Goal: Task Accomplishment & Management: Manage account settings

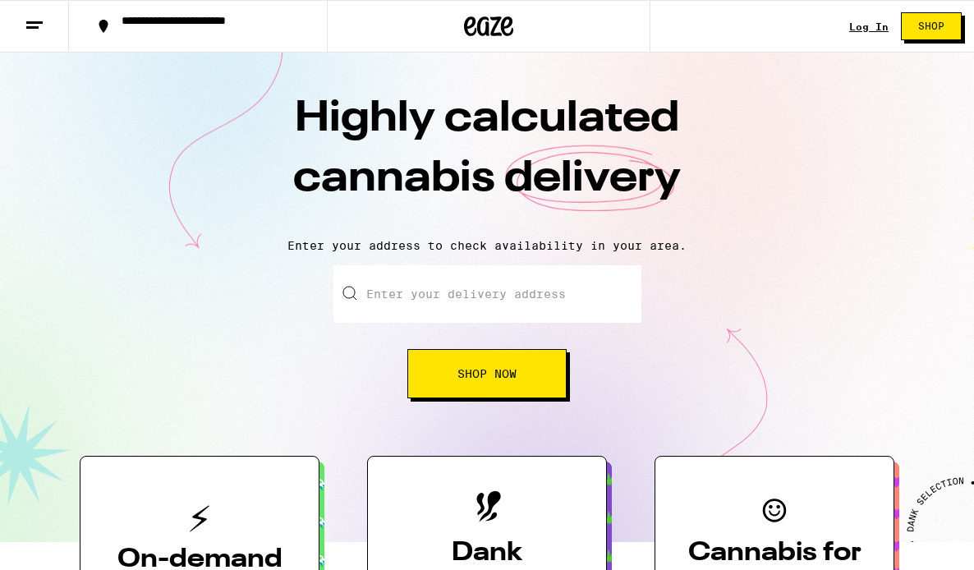
click at [863, 32] on link "Log In" at bounding box center [868, 26] width 39 height 11
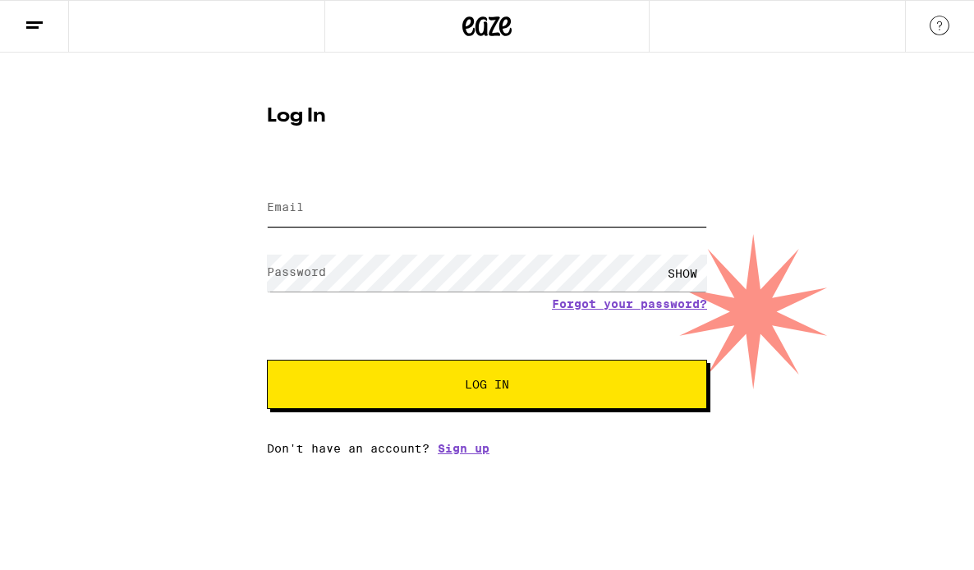
type input "[PERSON_NAME][EMAIL_ADDRESS][PERSON_NAME][DOMAIN_NAME]"
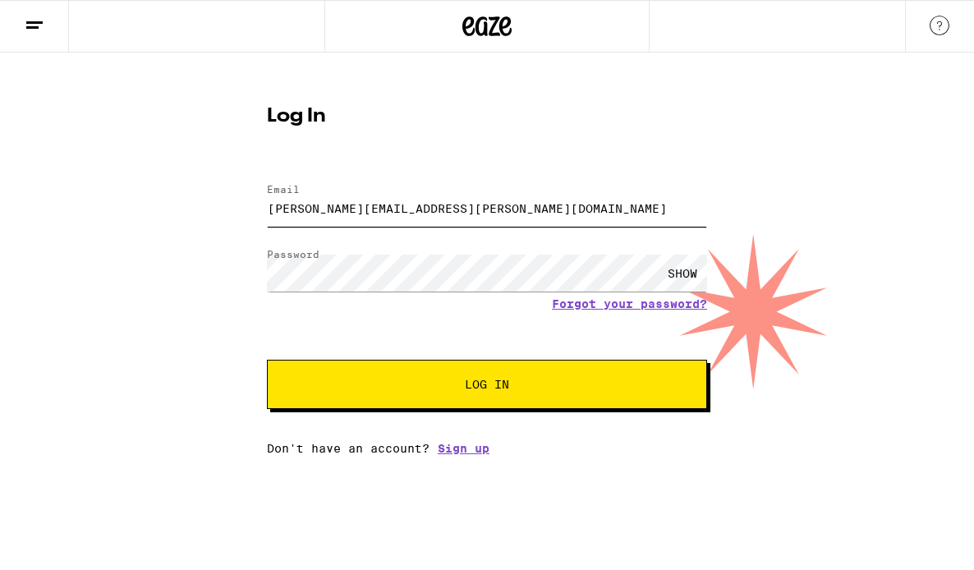
click at [530, 209] on input "[PERSON_NAME][EMAIL_ADDRESS][PERSON_NAME][DOMAIN_NAME]" at bounding box center [487, 208] width 440 height 37
click at [604, 378] on button "Log In" at bounding box center [487, 384] width 440 height 49
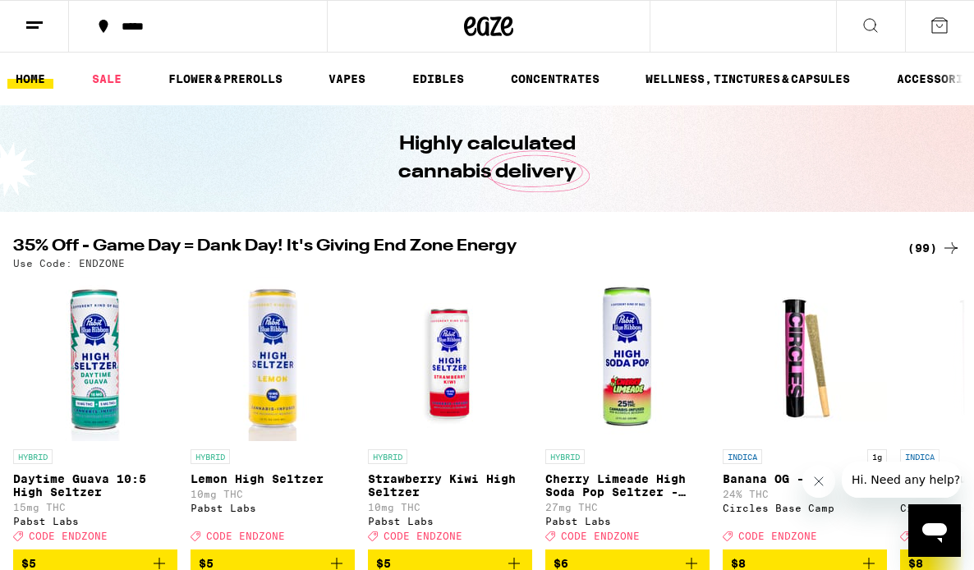
click at [26, 30] on icon at bounding box center [35, 26] width 20 height 20
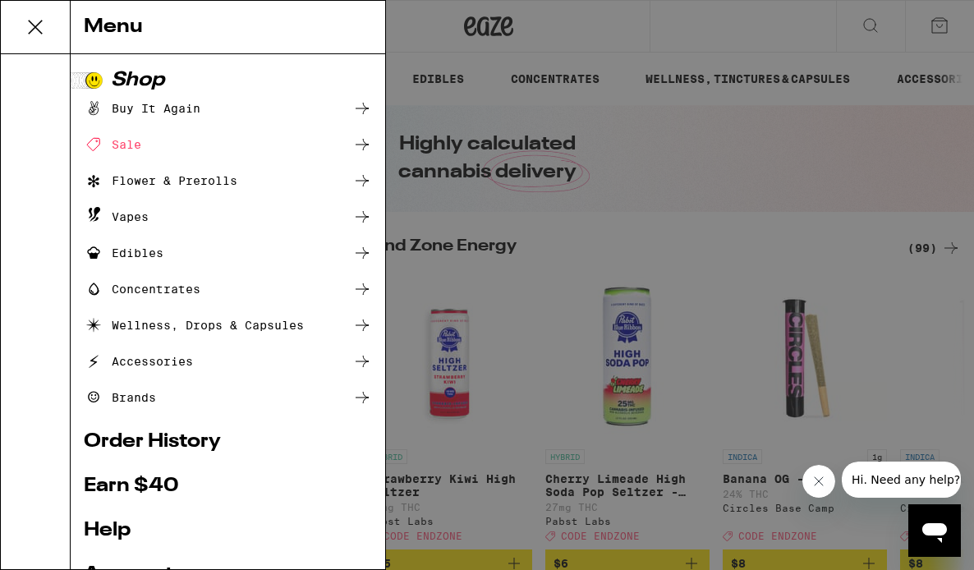
scroll to position [185, 0]
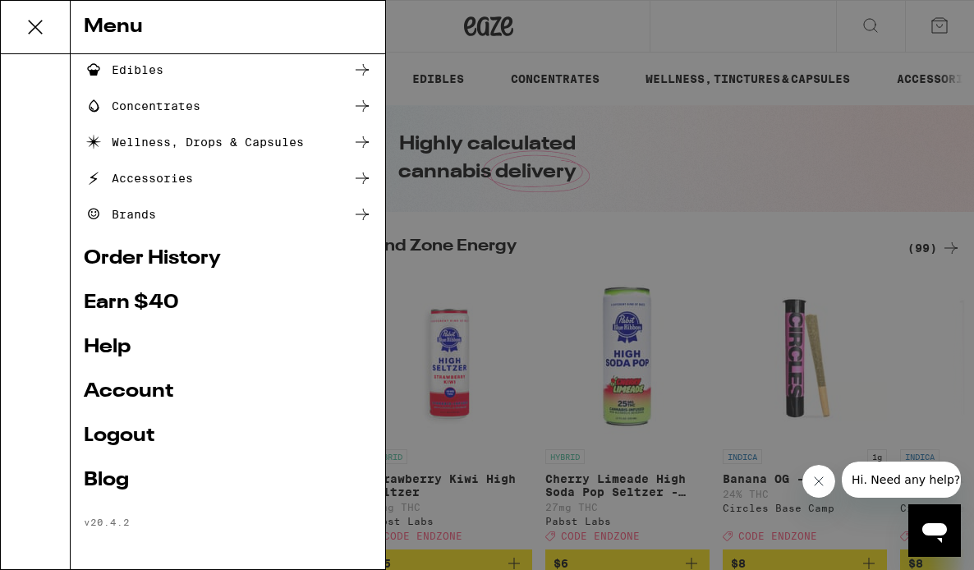
click at [135, 394] on link "Account" at bounding box center [228, 392] width 288 height 20
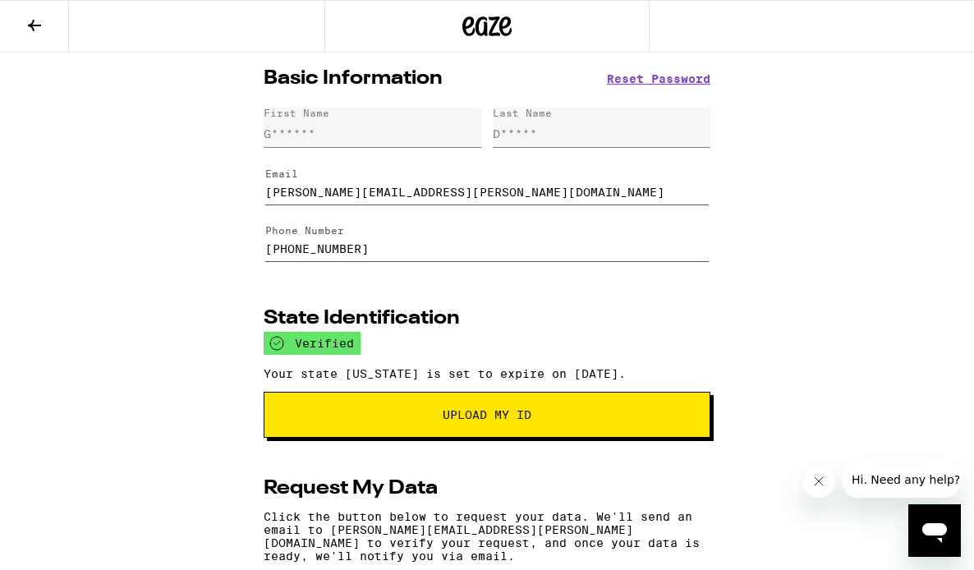
click at [646, 73] on span "Reset Password" at bounding box center [658, 78] width 103 height 11
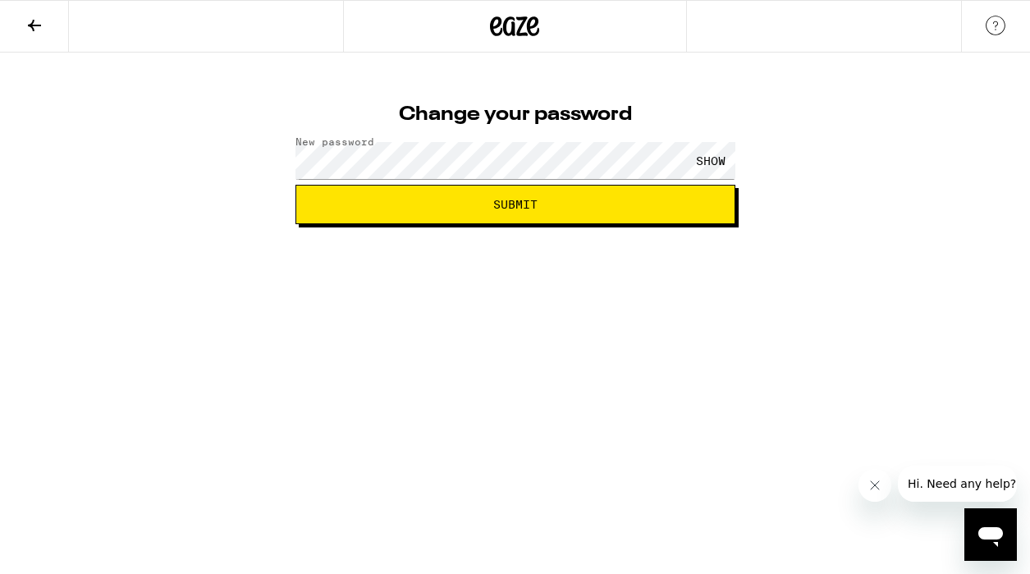
click at [610, 203] on span "Submit" at bounding box center [516, 204] width 412 height 11
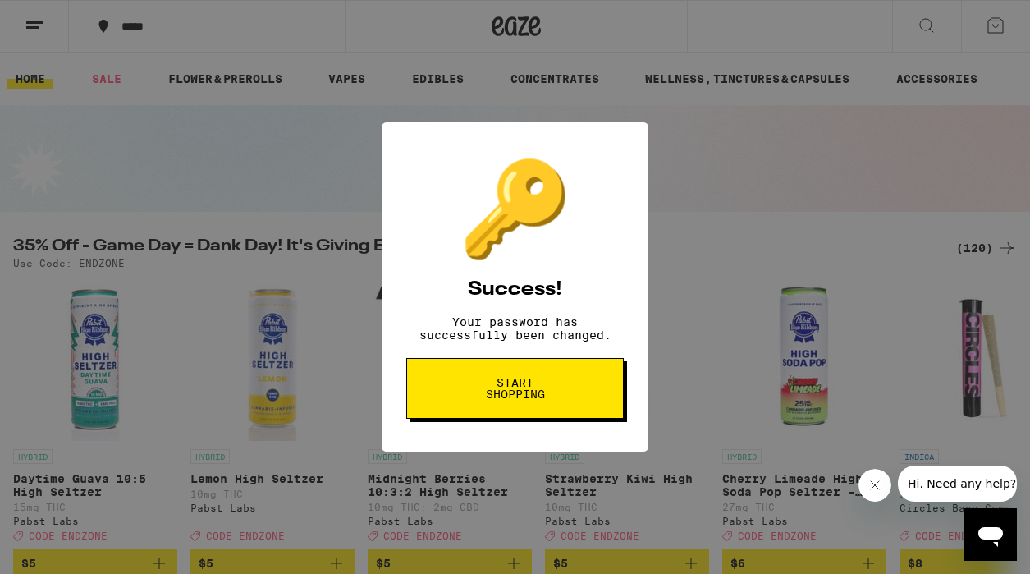
click at [558, 415] on button "Start shopping" at bounding box center [515, 388] width 218 height 61
